Goal: Transaction & Acquisition: Purchase product/service

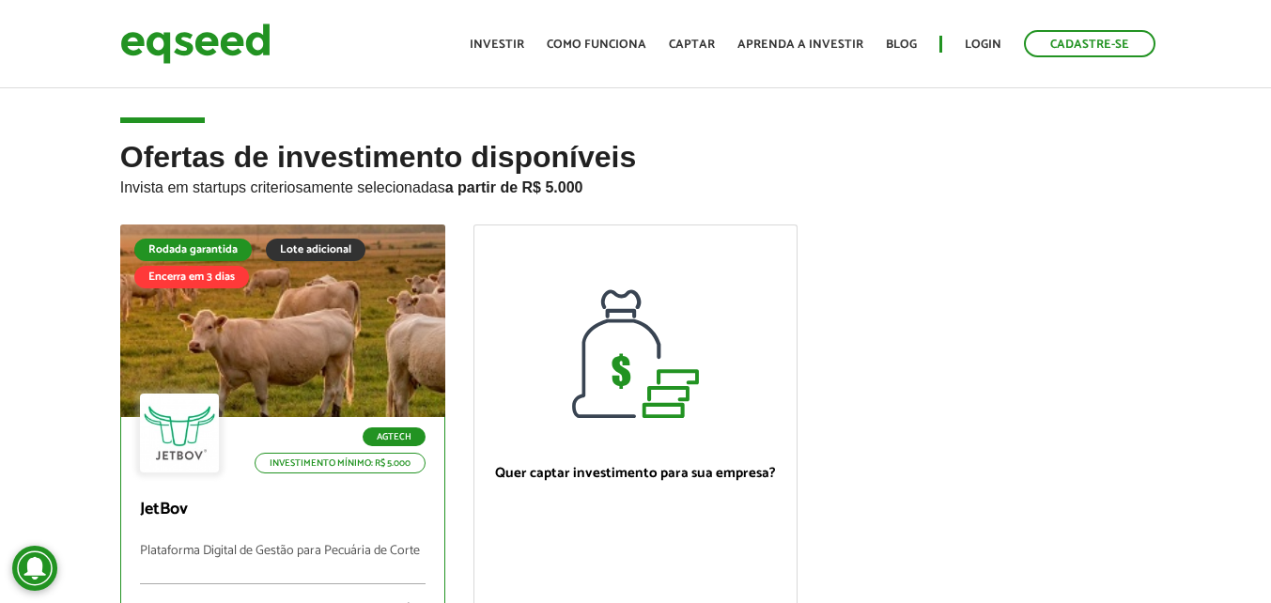
click at [378, 321] on div at bounding box center [282, 321] width 390 height 231
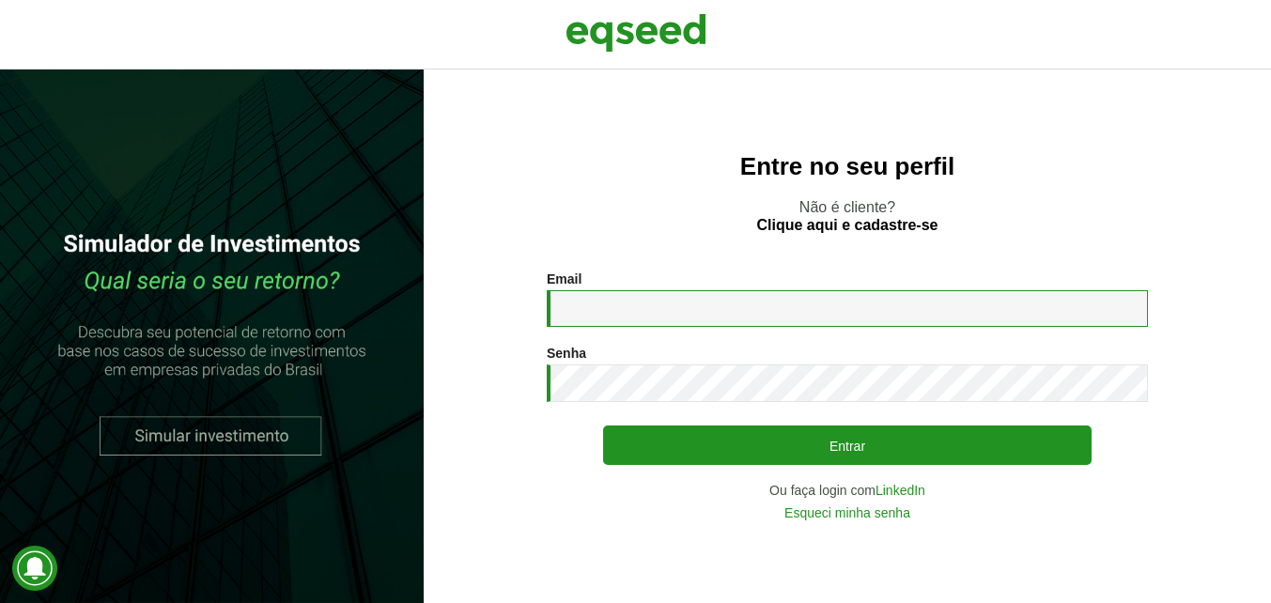
type input "**********"
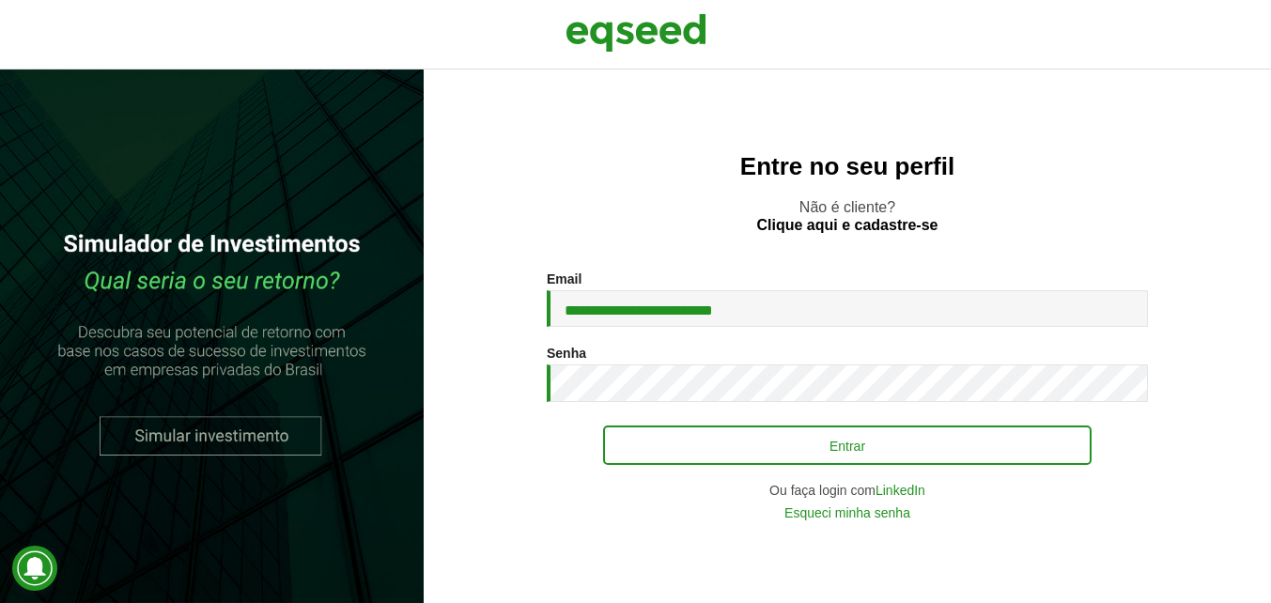
click at [875, 455] on button "Entrar" at bounding box center [847, 444] width 488 height 39
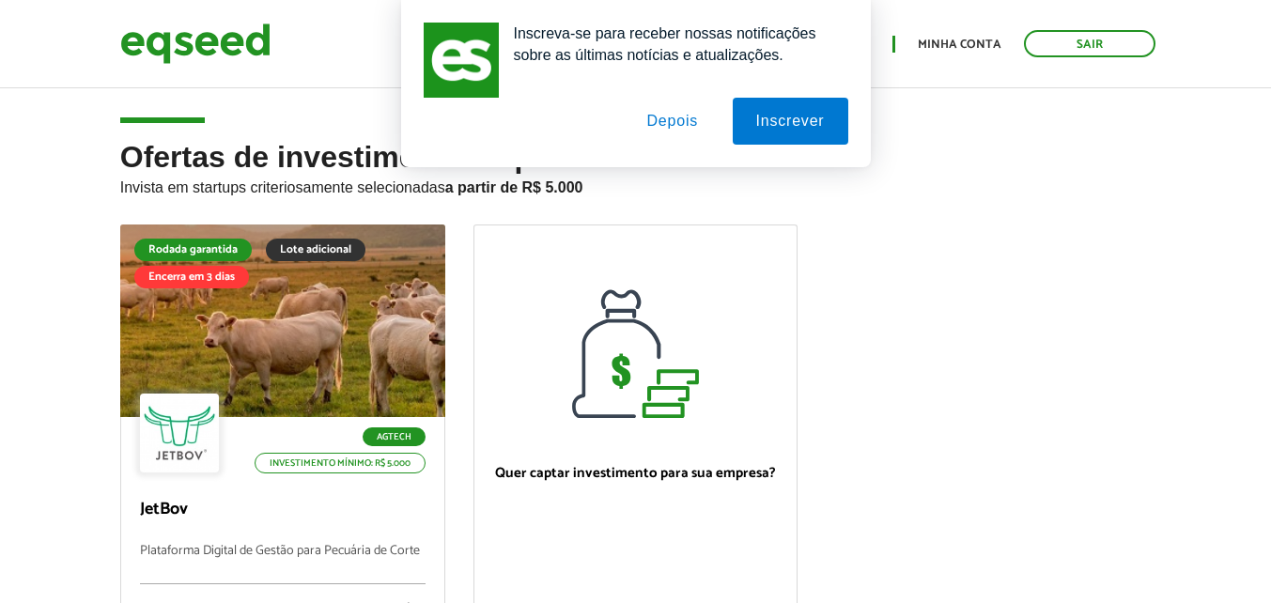
click at [658, 117] on button "Depois" at bounding box center [672, 121] width 99 height 47
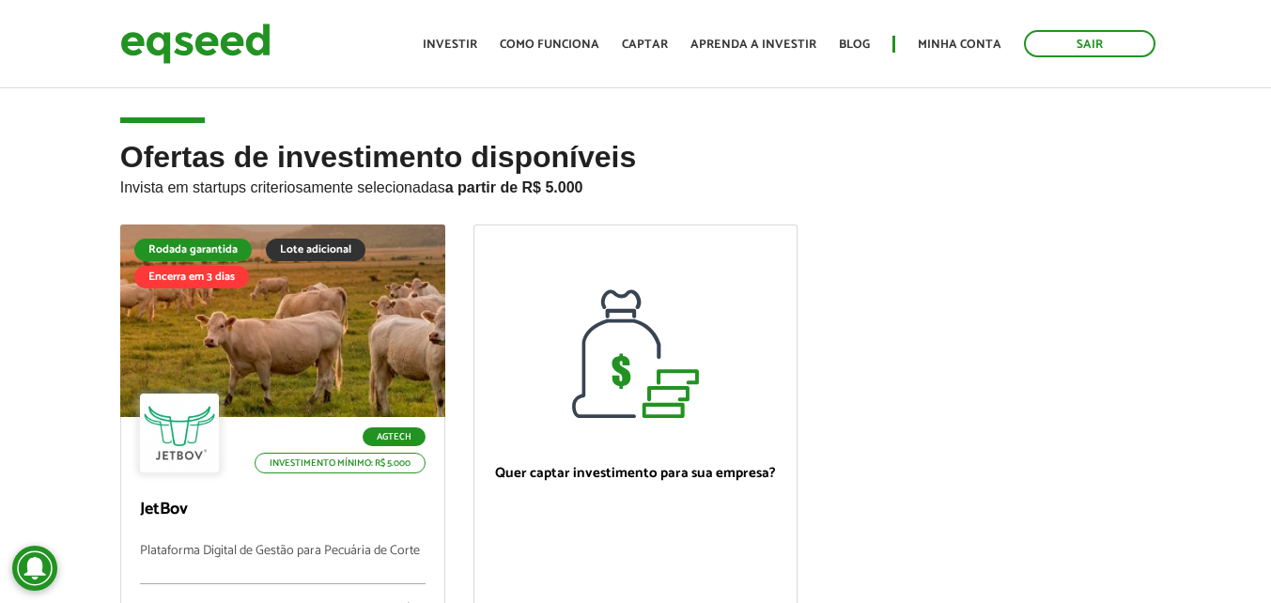
click at [210, 52] on img at bounding box center [195, 44] width 150 height 50
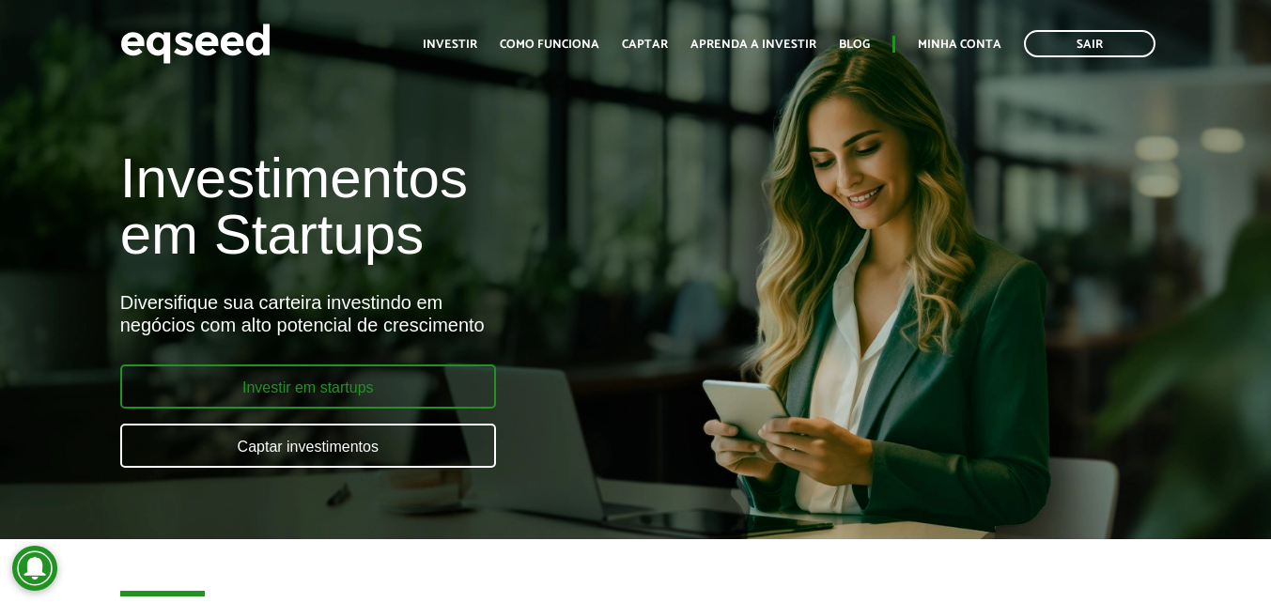
click at [304, 376] on link "Investir em startups" at bounding box center [308, 386] width 376 height 44
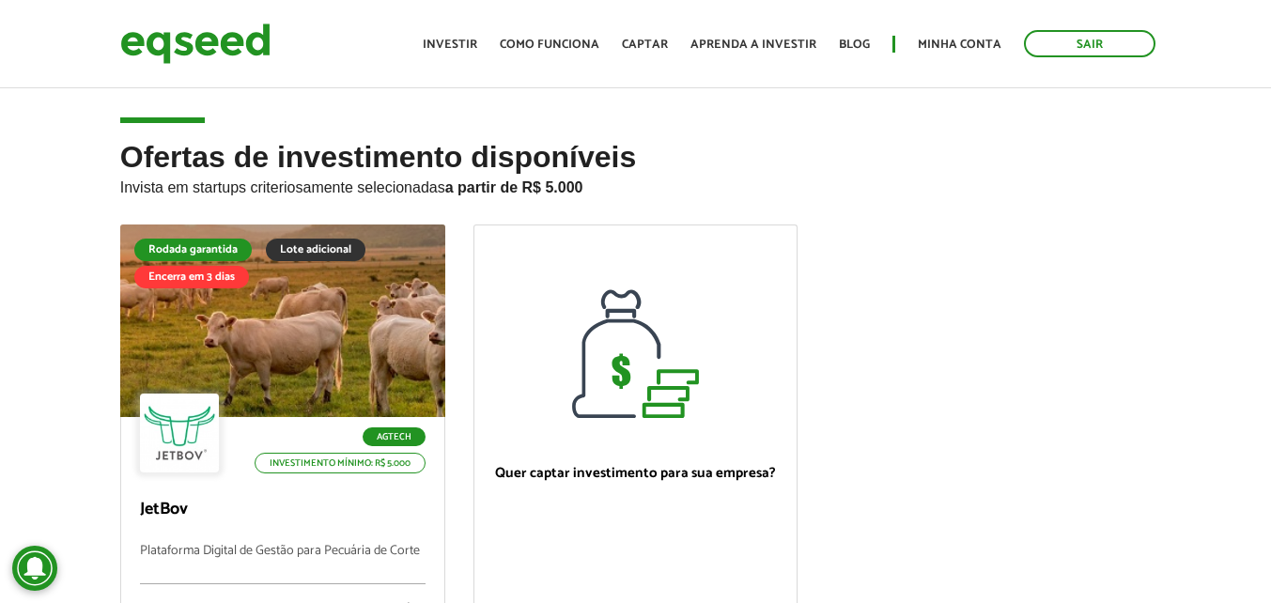
click at [231, 32] on img at bounding box center [195, 44] width 150 height 50
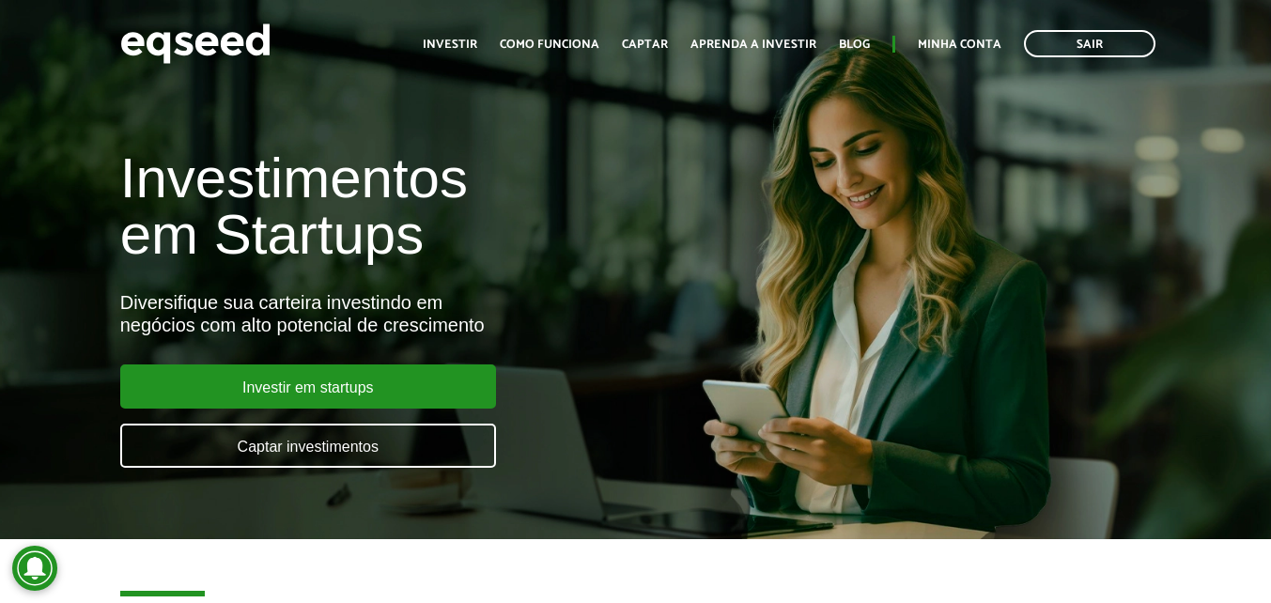
drag, startPoint x: 1264, startPoint y: 23, endPoint x: 1260, endPoint y: 59, distance: 35.9
click at [1260, 58] on div "Sair Toggle navigation Toggle navigation Início Investir Como funciona Captar A…" at bounding box center [635, 44] width 1271 height 50
click at [1265, 73] on header "Sair Toggle navigation Toggle navigation Início Investir Como funciona Captar A…" at bounding box center [635, 43] width 1271 height 87
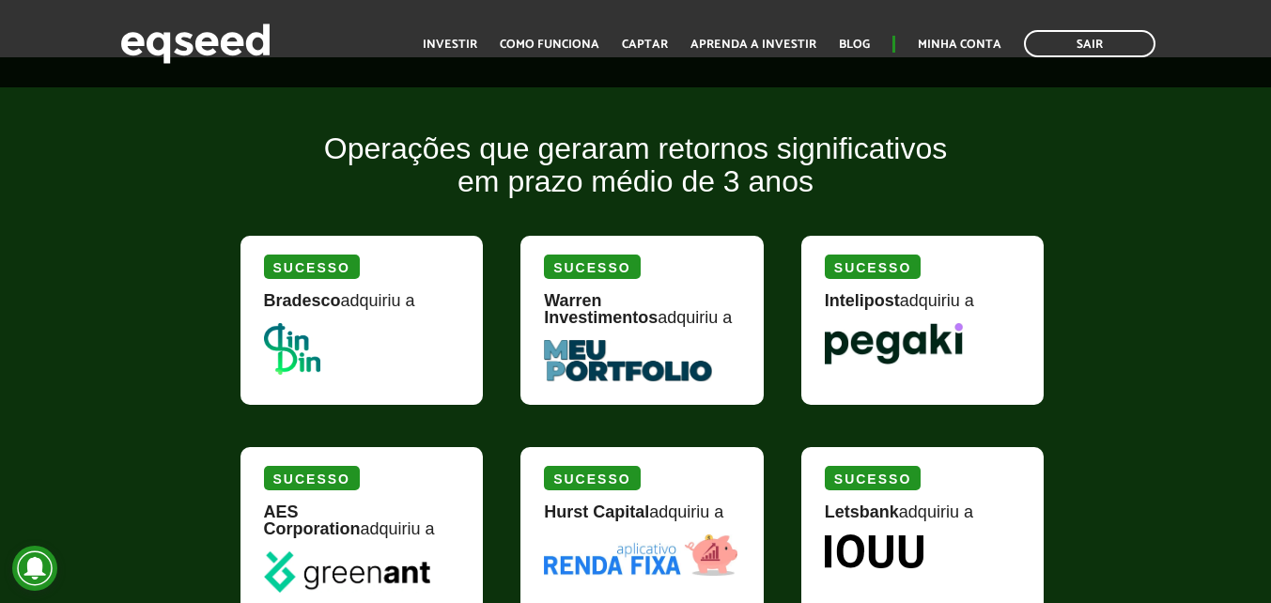
scroll to position [2169, 0]
